Goal: Navigation & Orientation: Find specific page/section

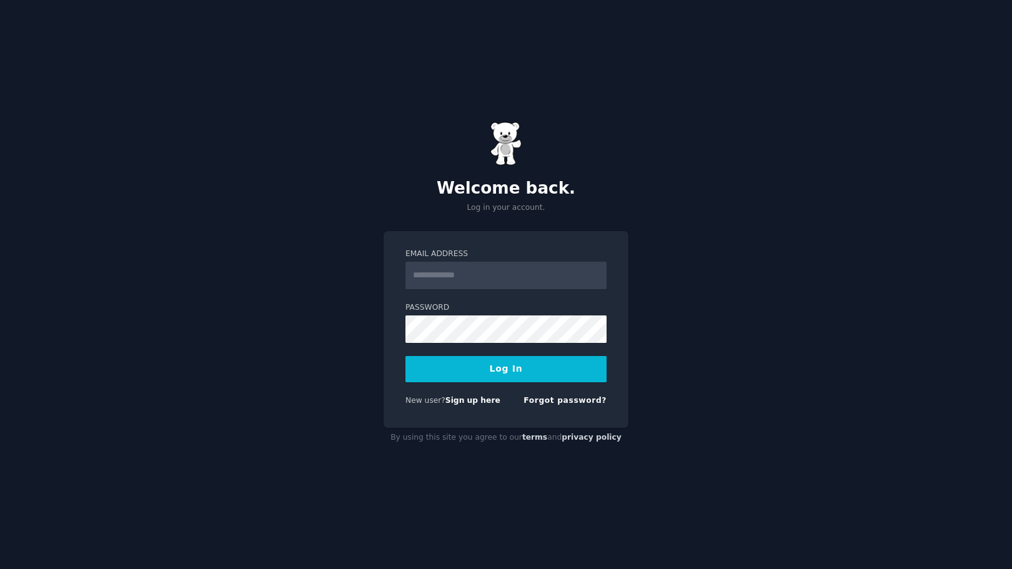
type input "**********"
click at [508, 367] on button "Log In" at bounding box center [505, 369] width 201 height 26
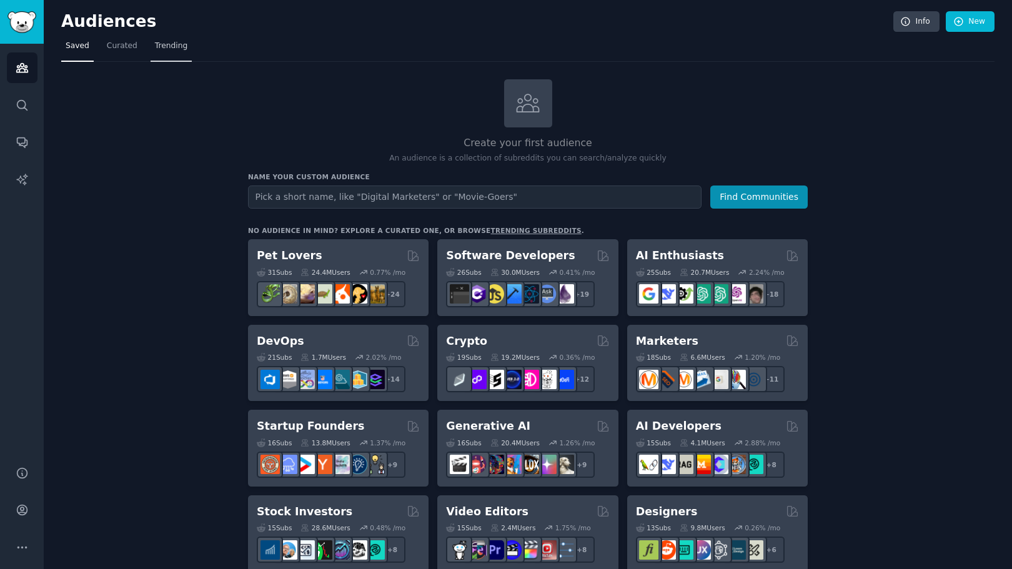
click at [171, 46] on span "Trending" at bounding box center [171, 46] width 32 height 11
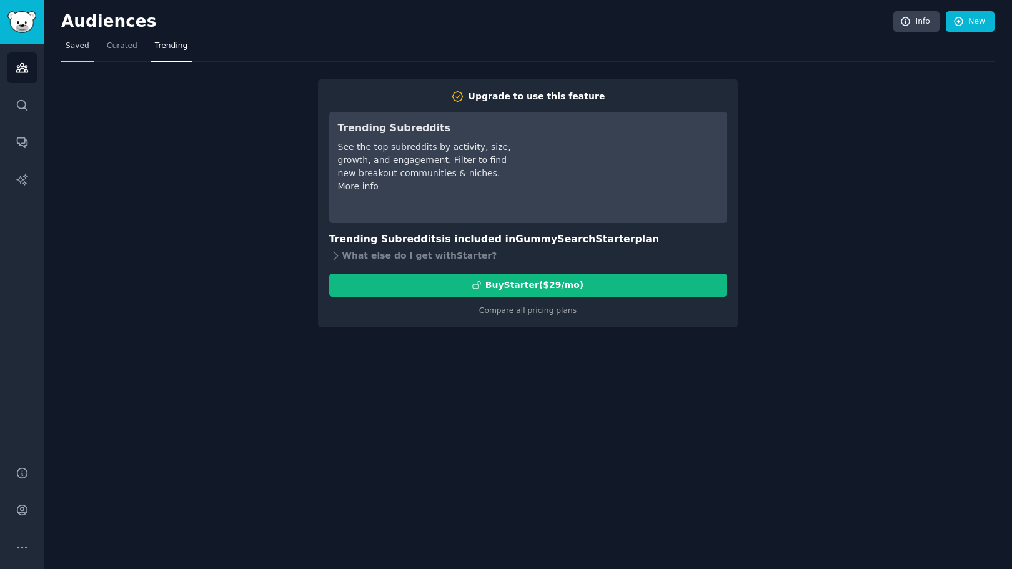
click at [74, 46] on span "Saved" at bounding box center [78, 46] width 24 height 11
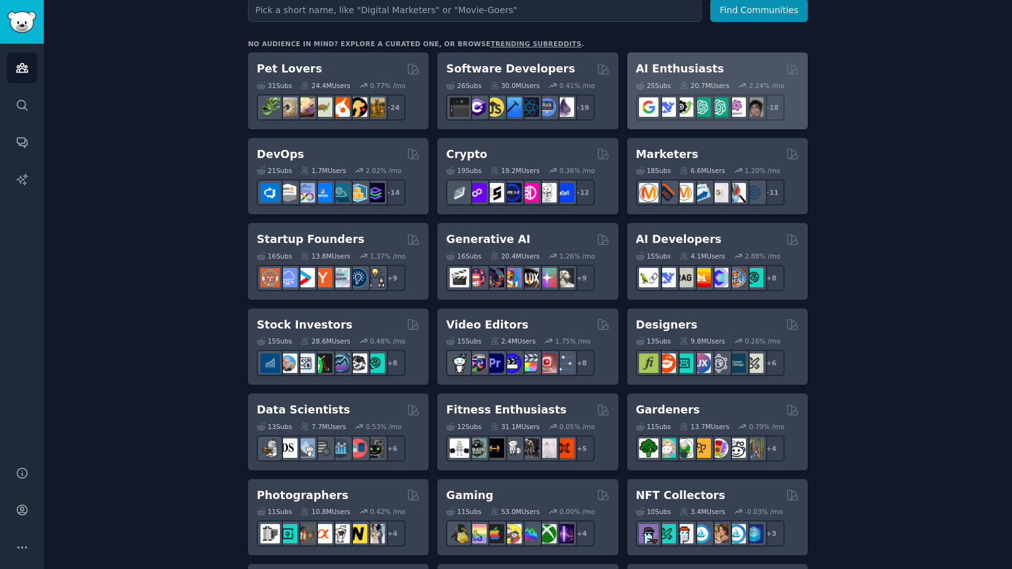
scroll to position [312, 0]
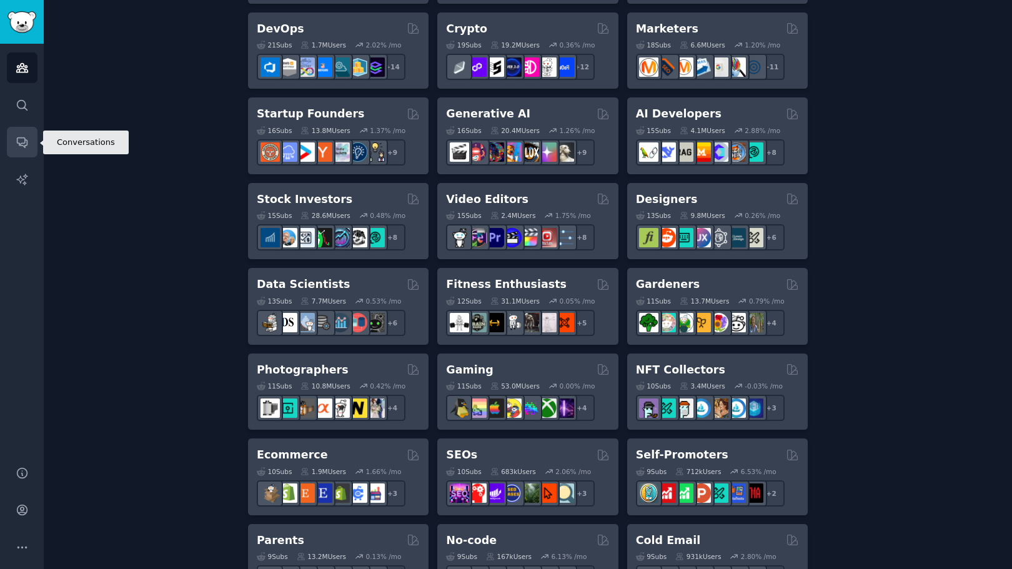
click at [17, 139] on icon "Sidebar" at bounding box center [22, 143] width 10 height 10
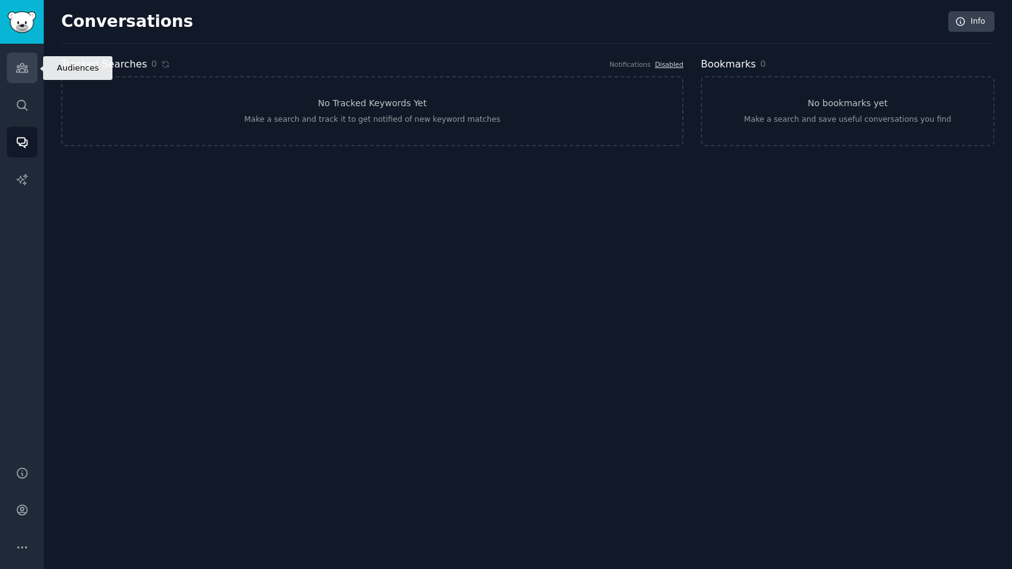
click at [21, 60] on link "Audiences" at bounding box center [22, 67] width 31 height 31
